Goal: Task Accomplishment & Management: Use online tool/utility

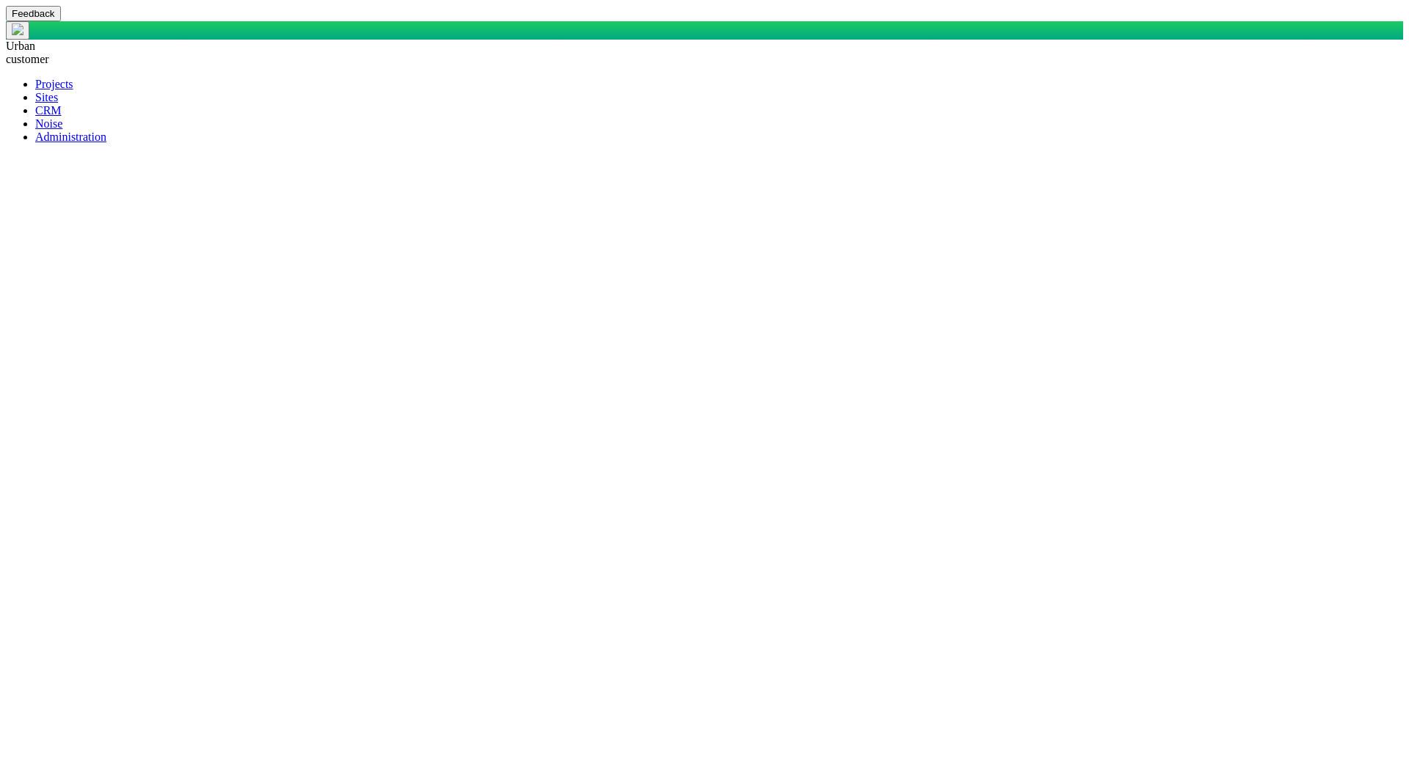
click at [35, 117] on span at bounding box center [35, 110] width 0 height 12
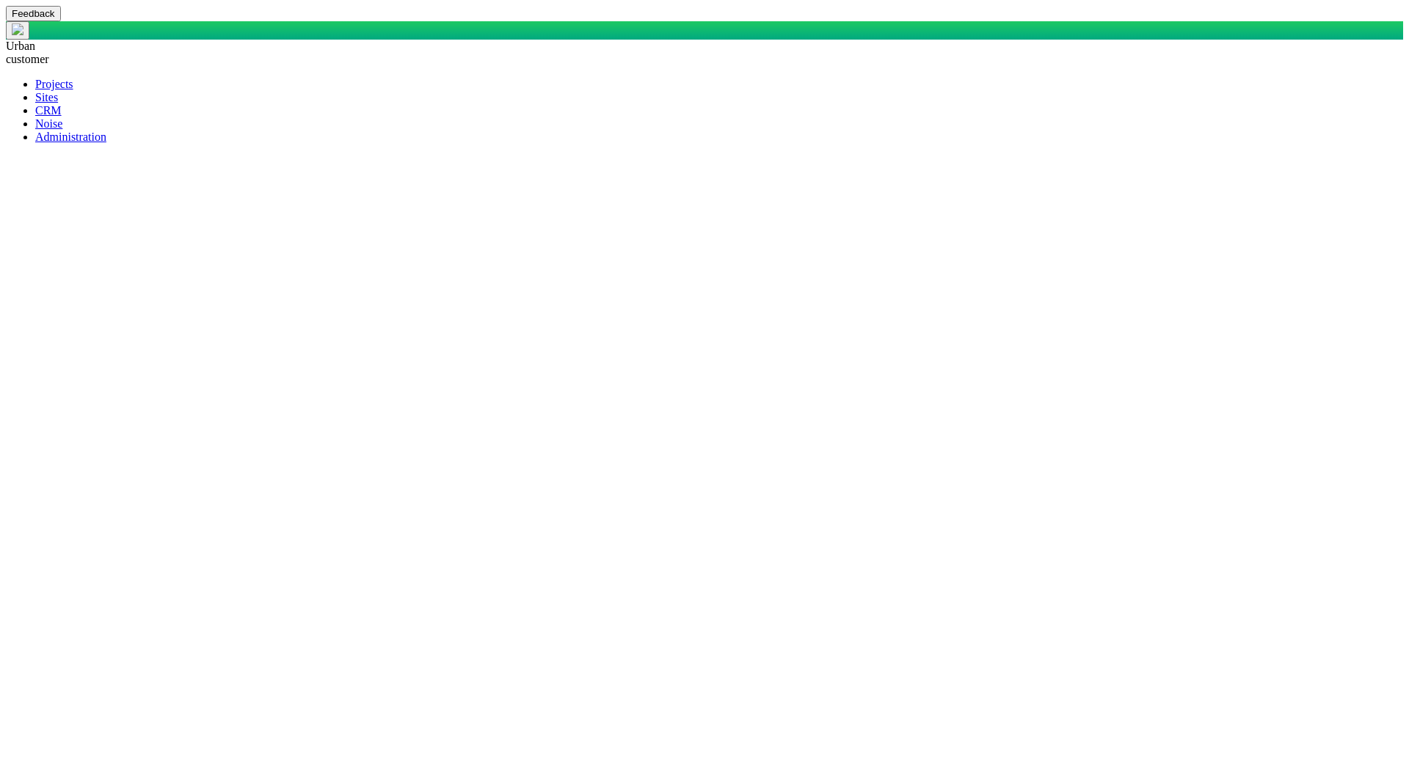
checkbox input "true"
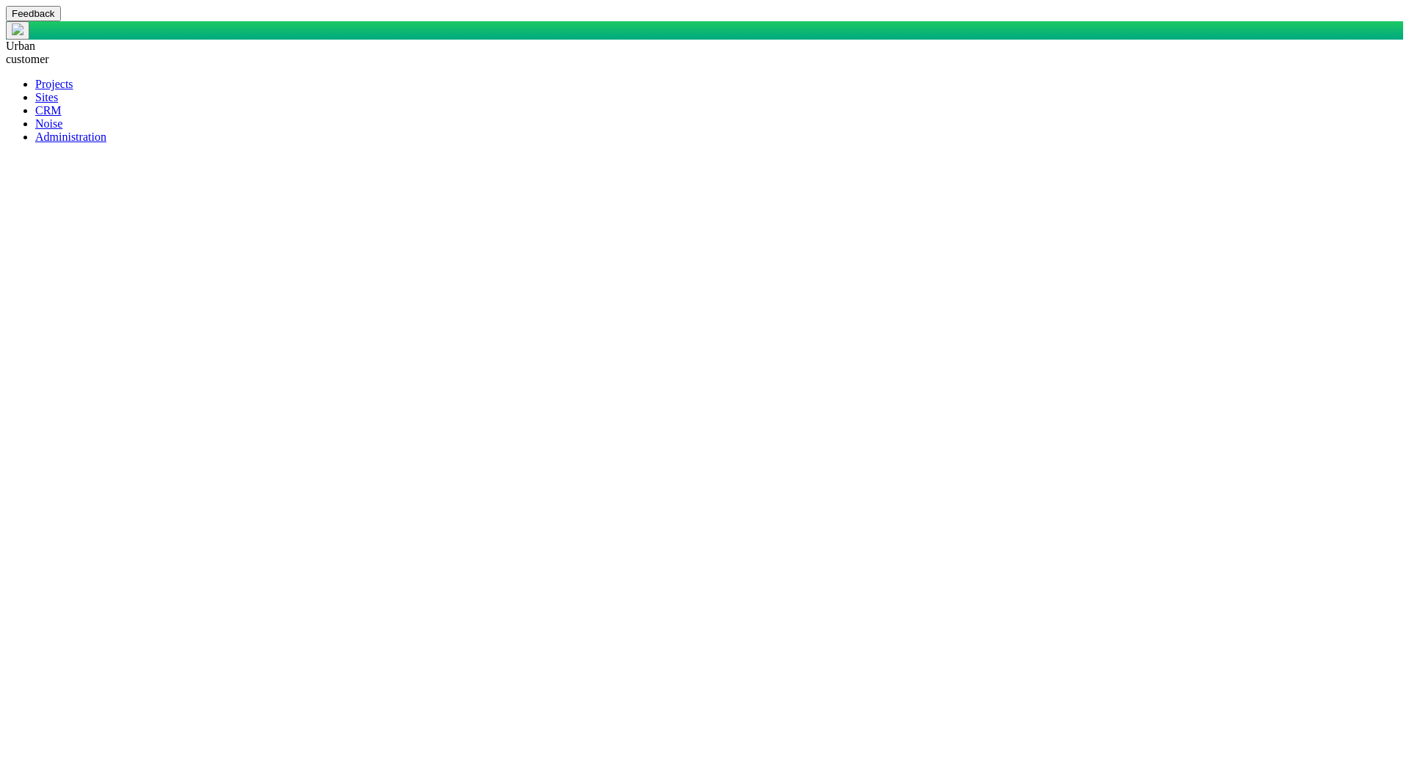
click at [35, 143] on span at bounding box center [35, 137] width 0 height 12
radio input "true"
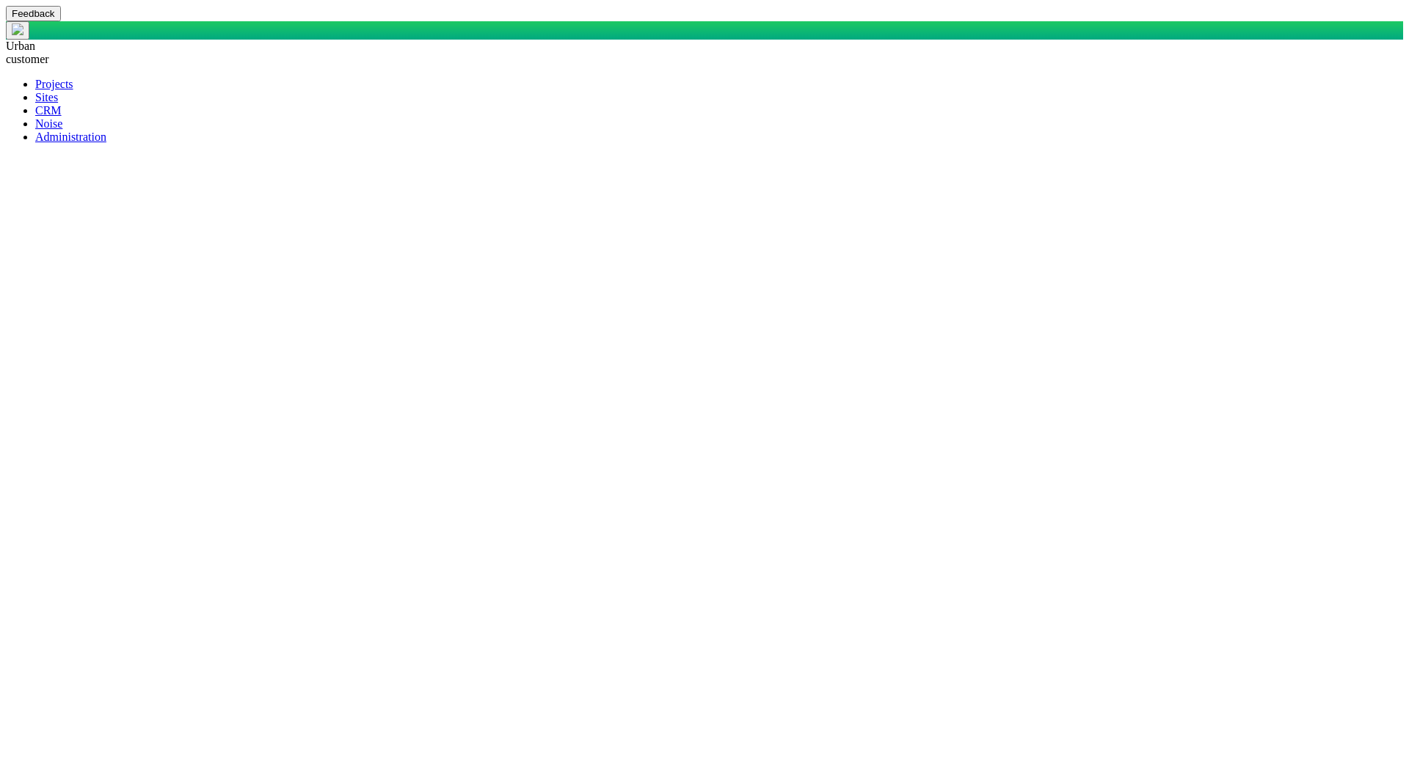
paste textarea "SELECT DisplayName AS DisplayASDFName, CASE WHEN StakeholderOrOrganization = 'S…"
type textarea "x"
type textarea "SELECT DisplayName AS DisplayASDFName, CASE WHEN StakeholderOrOrganization = 'S…"
type textarea "x"
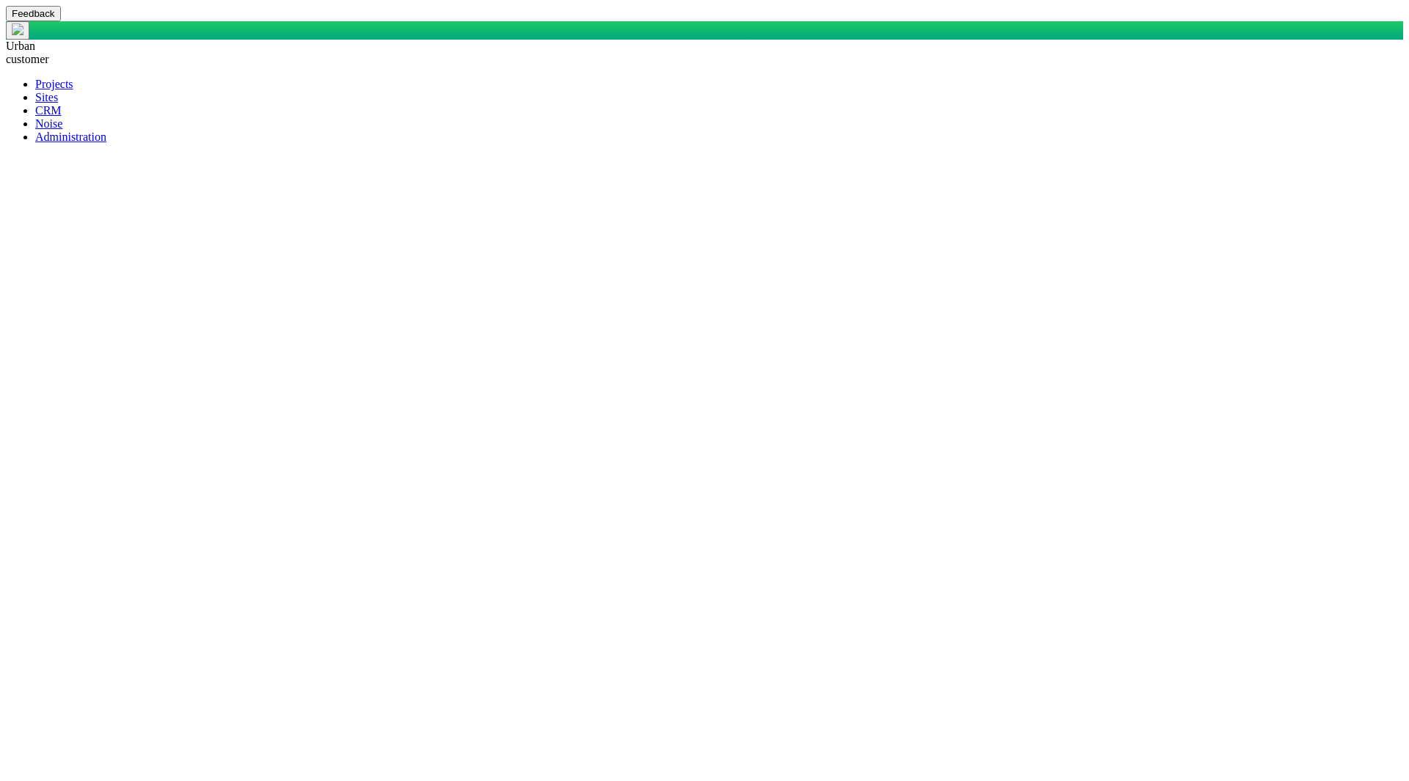
click at [35, 143] on span at bounding box center [35, 137] width 0 height 12
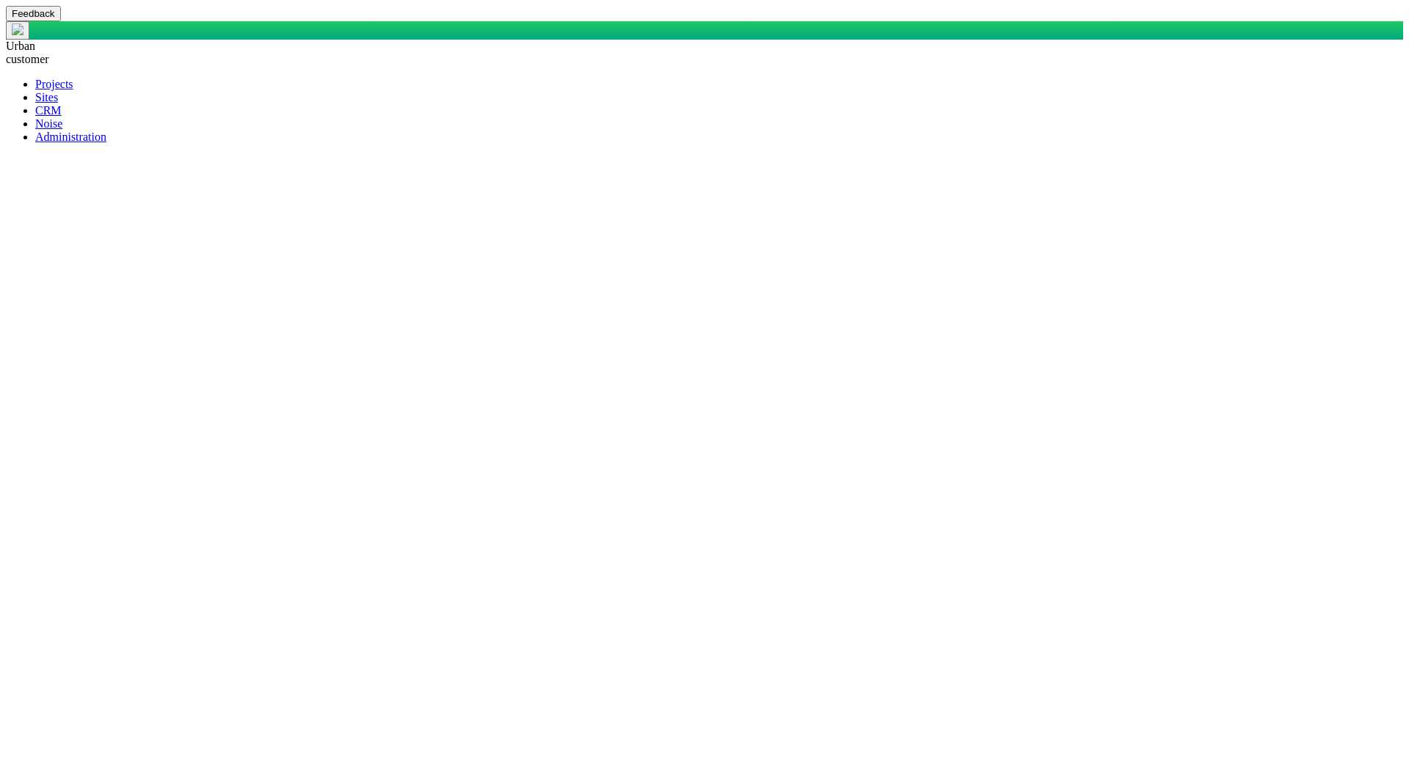
click at [35, 117] on span at bounding box center [35, 110] width 0 height 12
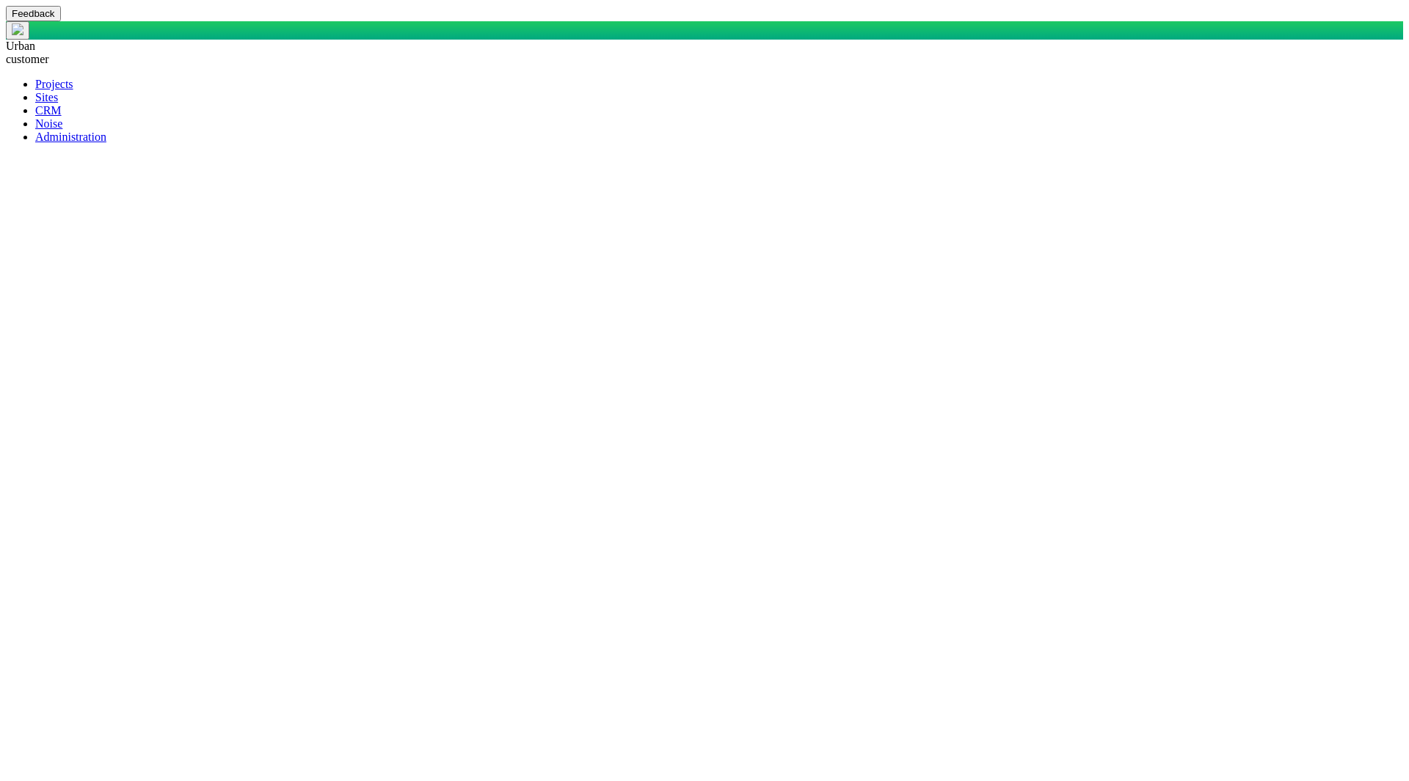
drag, startPoint x: 652, startPoint y: 297, endPoint x: 654, endPoint y: 308, distance: 11.1
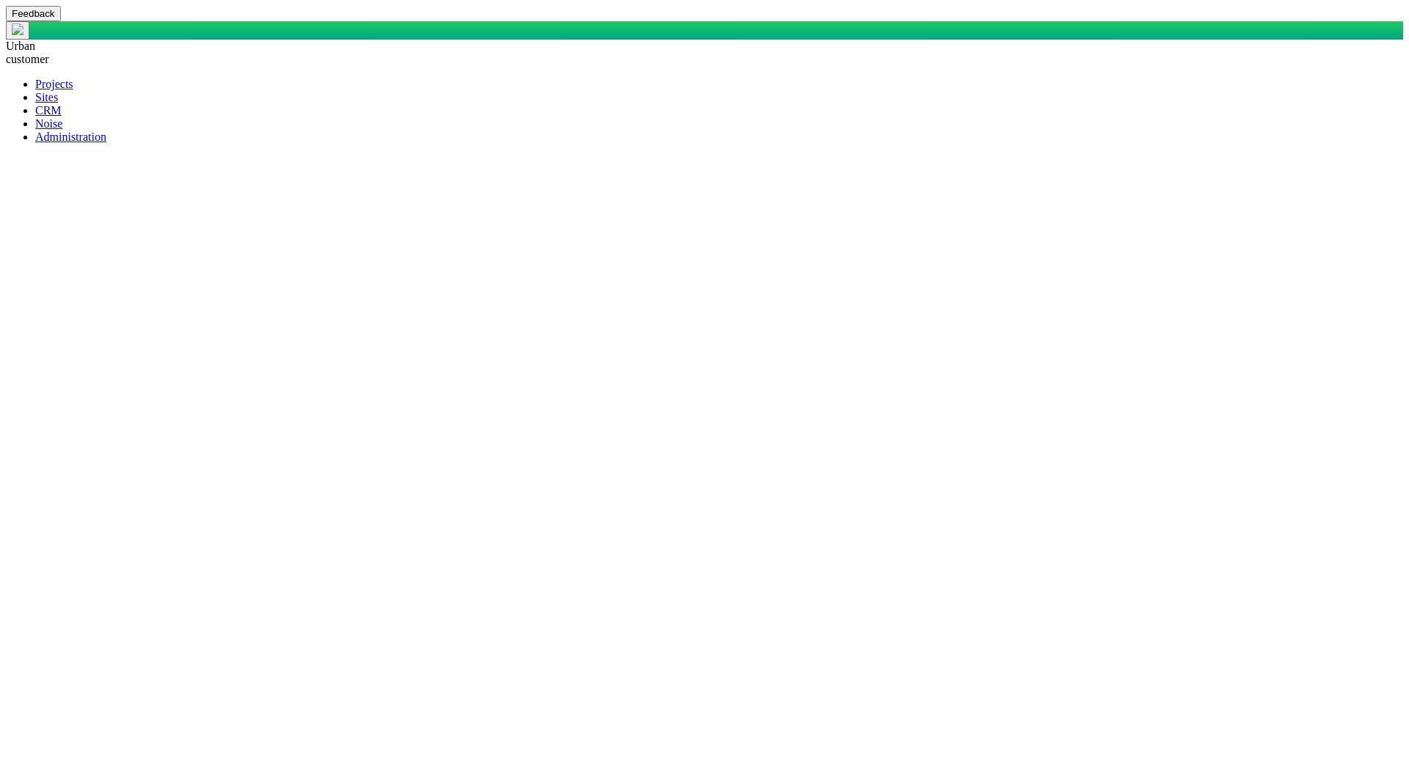
checkbox input "true"
